Goal: Information Seeking & Learning: Learn about a topic

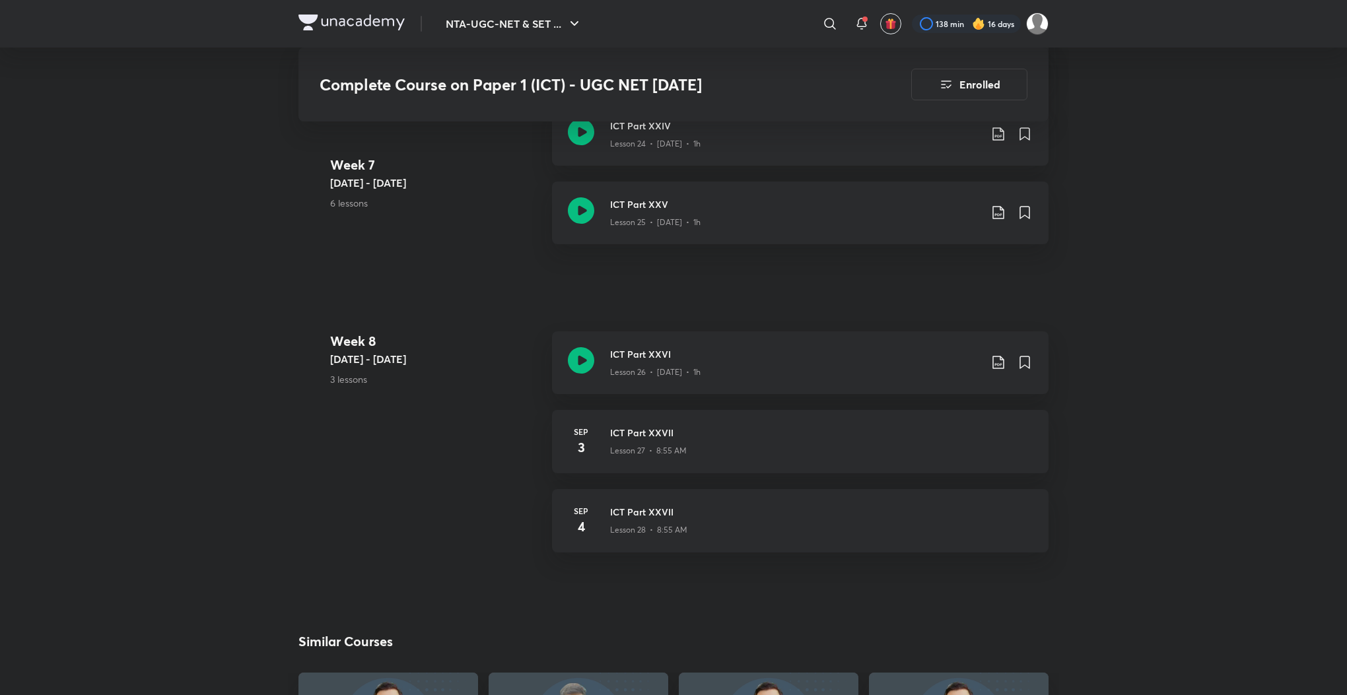
scroll to position [2922, 0]
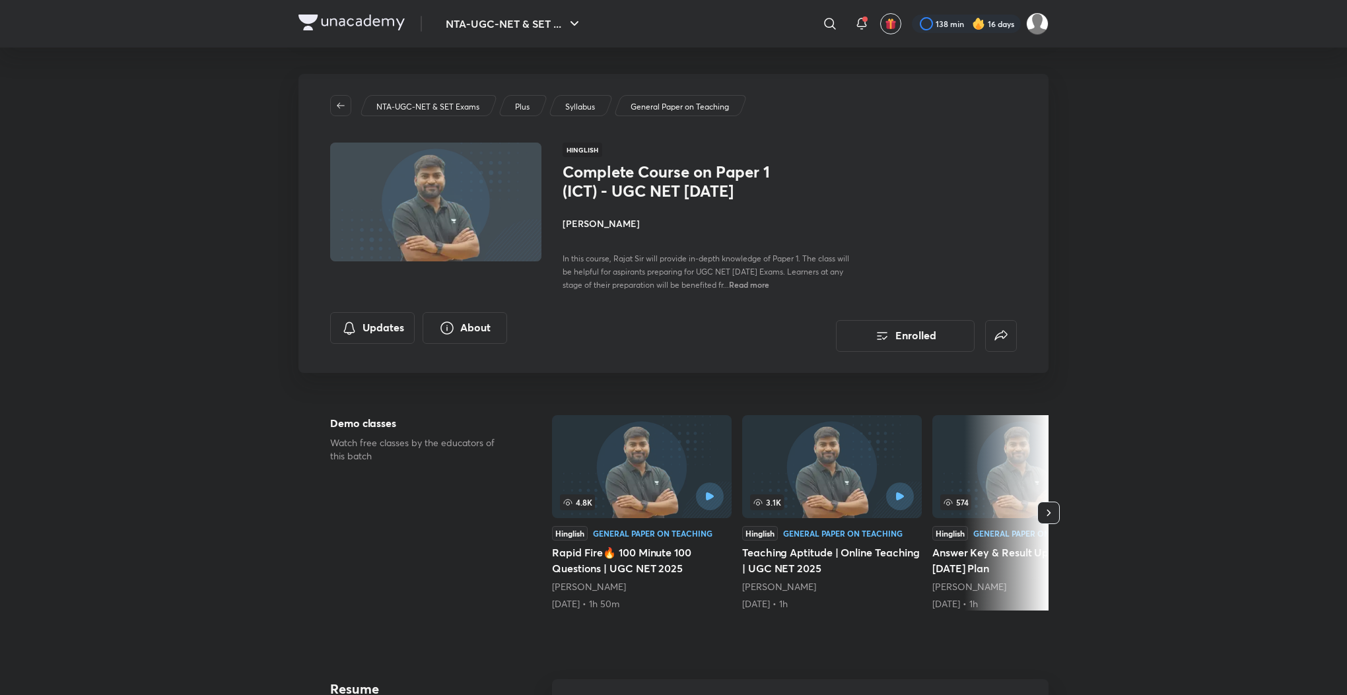
click at [577, 108] on p "Syllabus" at bounding box center [580, 107] width 30 height 12
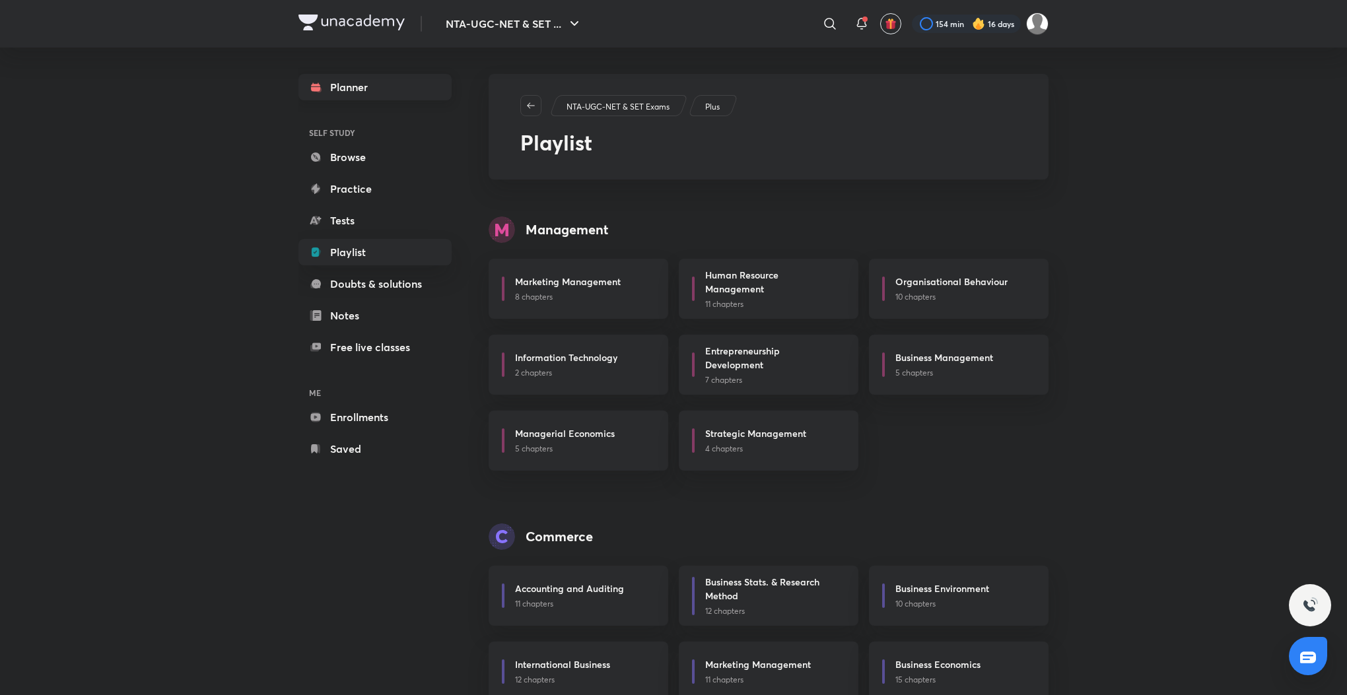
click at [330, 86] on link "Planner" at bounding box center [375, 87] width 153 height 26
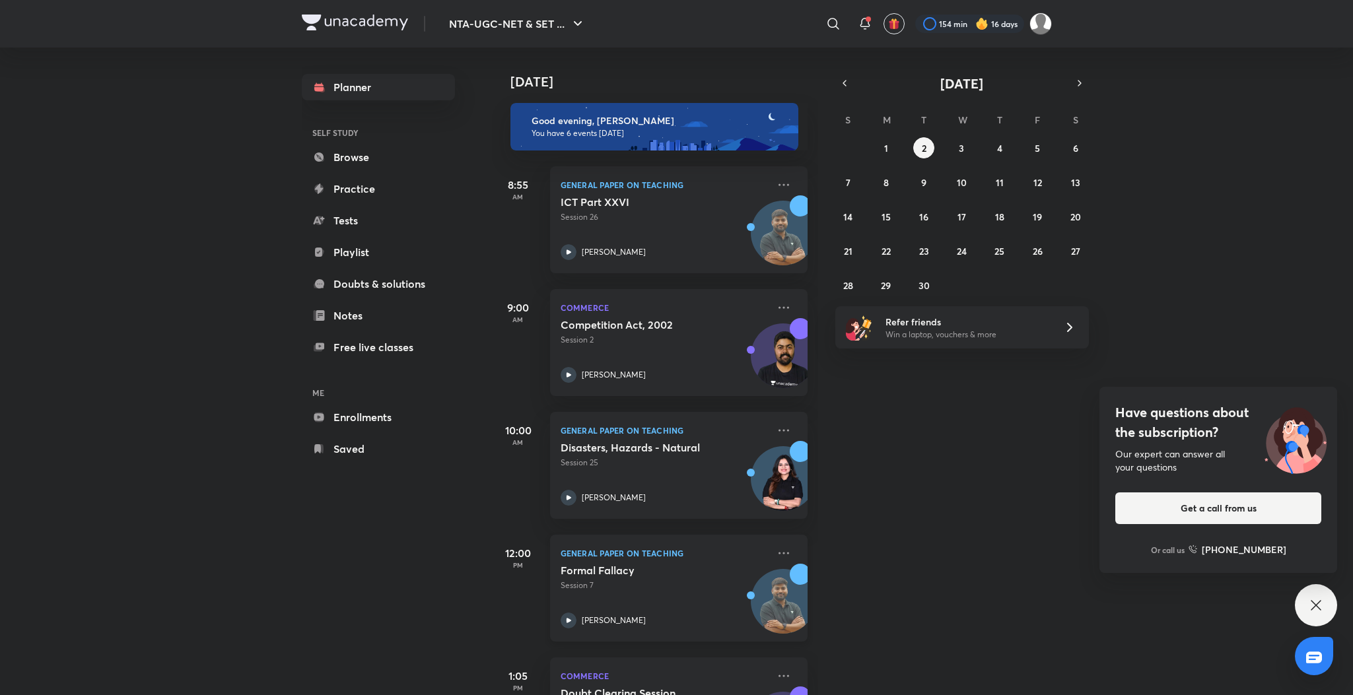
click at [569, 616] on icon at bounding box center [569, 621] width 16 height 16
